Goal: Information Seeking & Learning: Learn about a topic

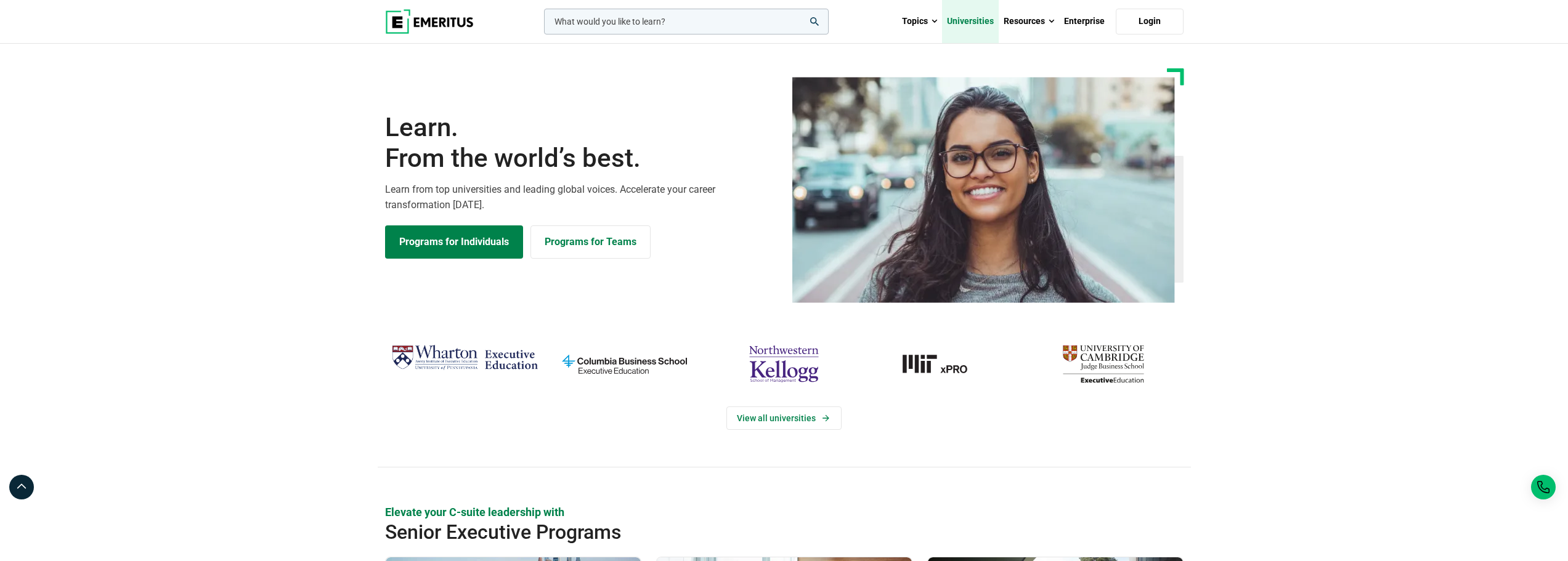
click at [989, 25] on link "Universities" at bounding box center [970, 21] width 57 height 43
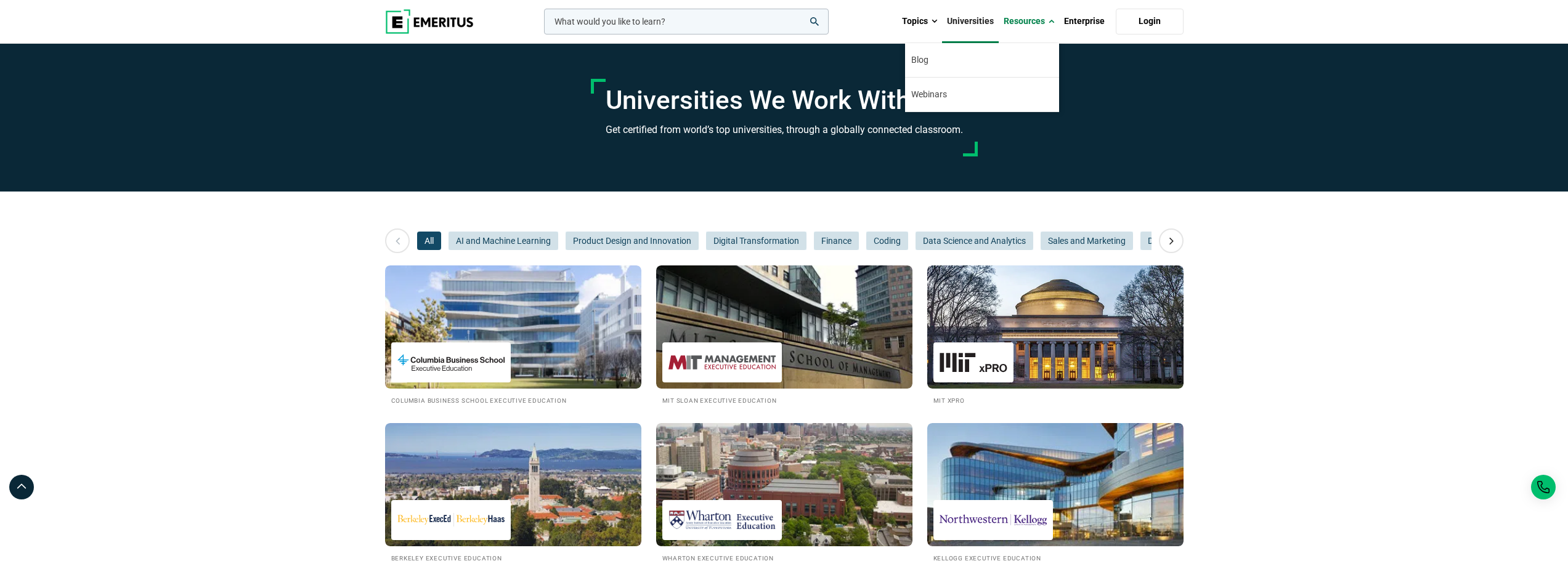
click at [1023, 29] on link "Resources" at bounding box center [1029, 21] width 61 height 43
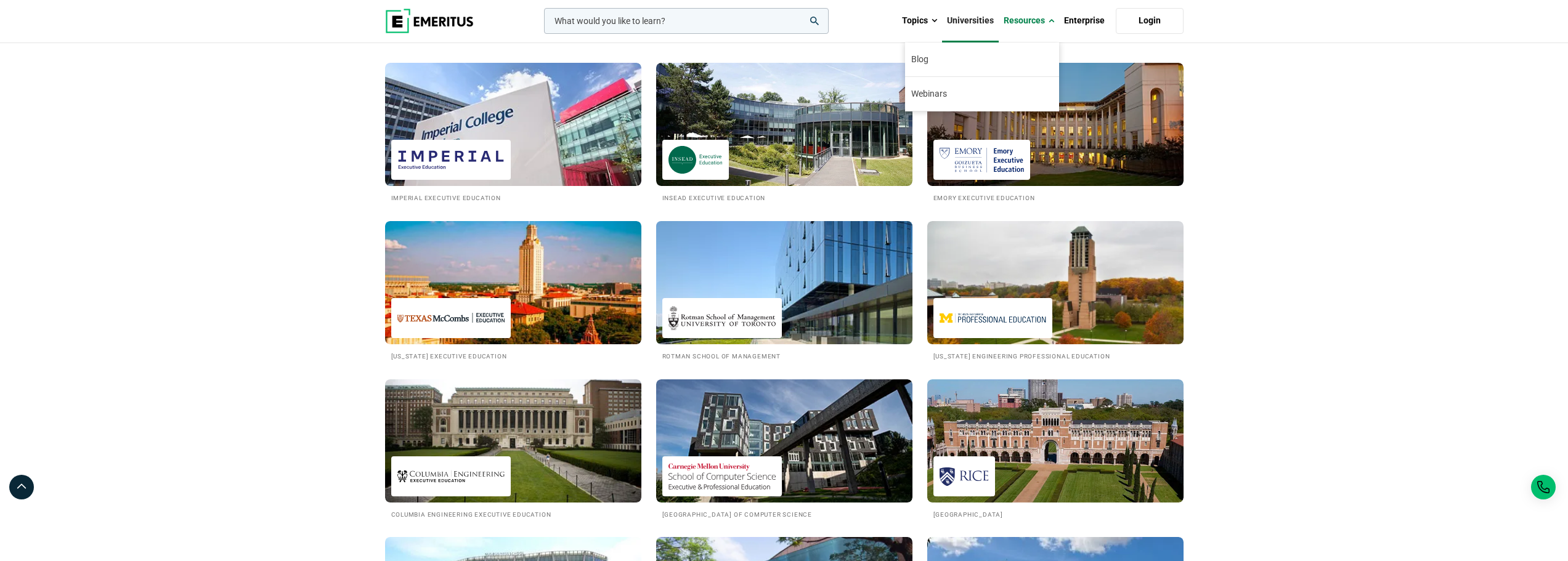
scroll to position [678, 0]
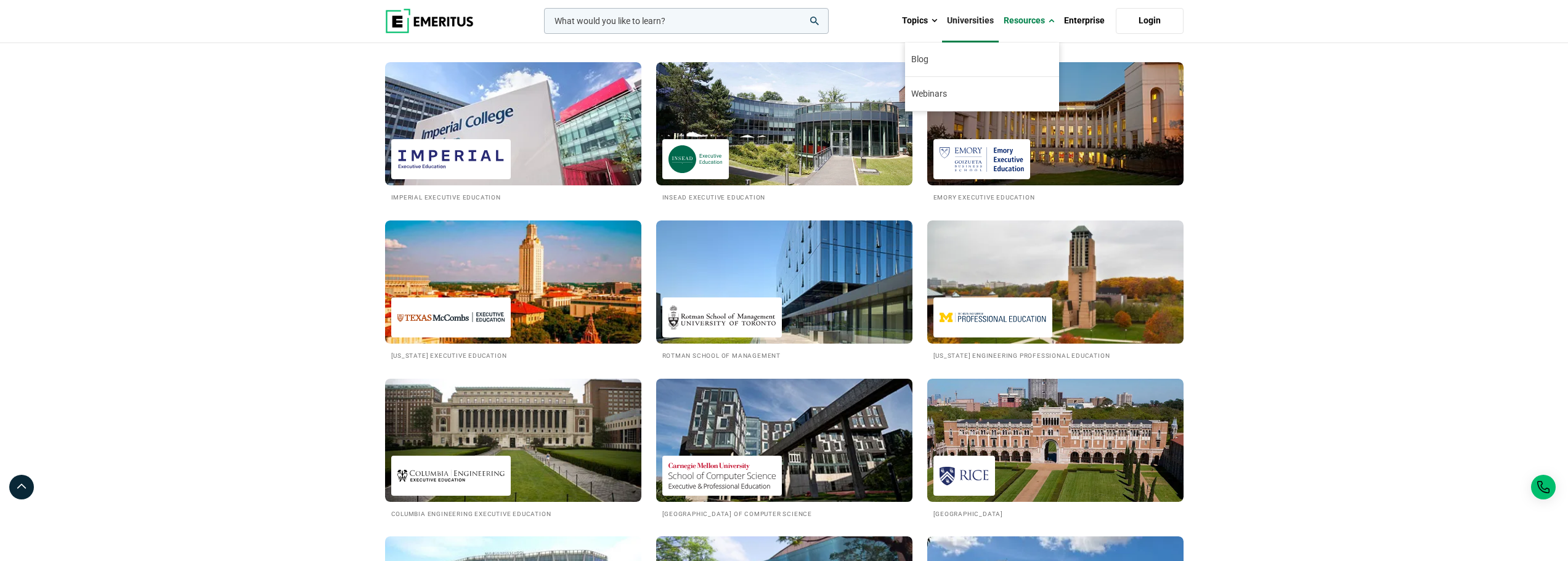
click at [823, 454] on img at bounding box center [784, 440] width 282 height 136
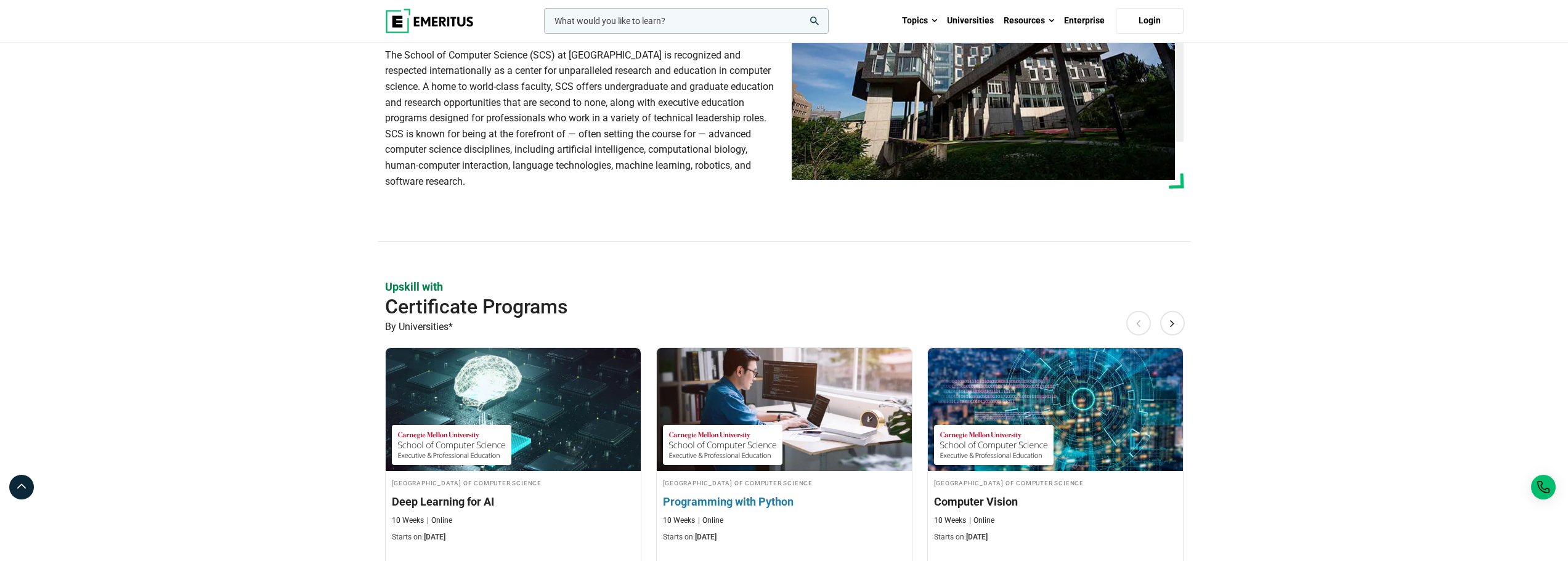
scroll to position [369, 0]
